Goal: Download file/media

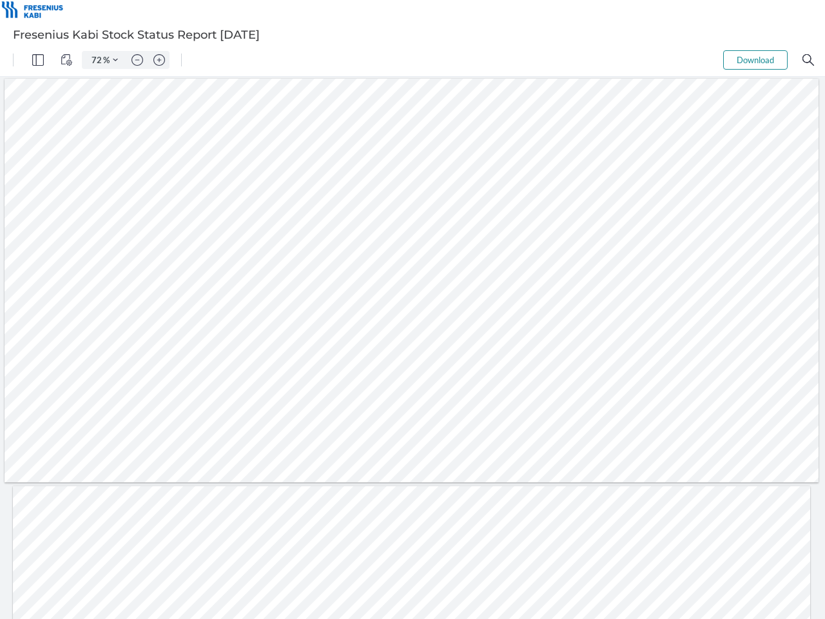
click at [38, 60] on img "Panel" at bounding box center [38, 60] width 12 height 12
click at [66, 60] on img "View Controls" at bounding box center [67, 60] width 12 height 12
click at [97, 60] on input "72" at bounding box center [94, 60] width 18 height 12
click at [115, 60] on img "Zoom Controls" at bounding box center [115, 59] width 5 height 5
click at [137, 60] on img "Zoom out" at bounding box center [138, 60] width 12 height 12
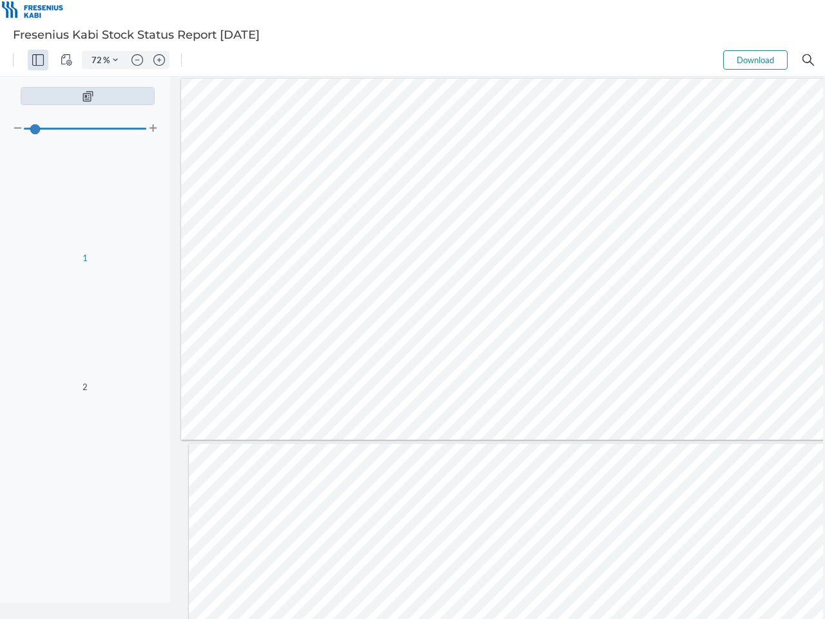
click at [159, 60] on img "Zoom in" at bounding box center [159, 60] width 12 height 12
click at [756, 60] on button "Download" at bounding box center [755, 59] width 64 height 19
type input "72"
click at [809, 60] on img "Search" at bounding box center [809, 60] width 12 height 12
